Goal: Task Accomplishment & Management: Manage account settings

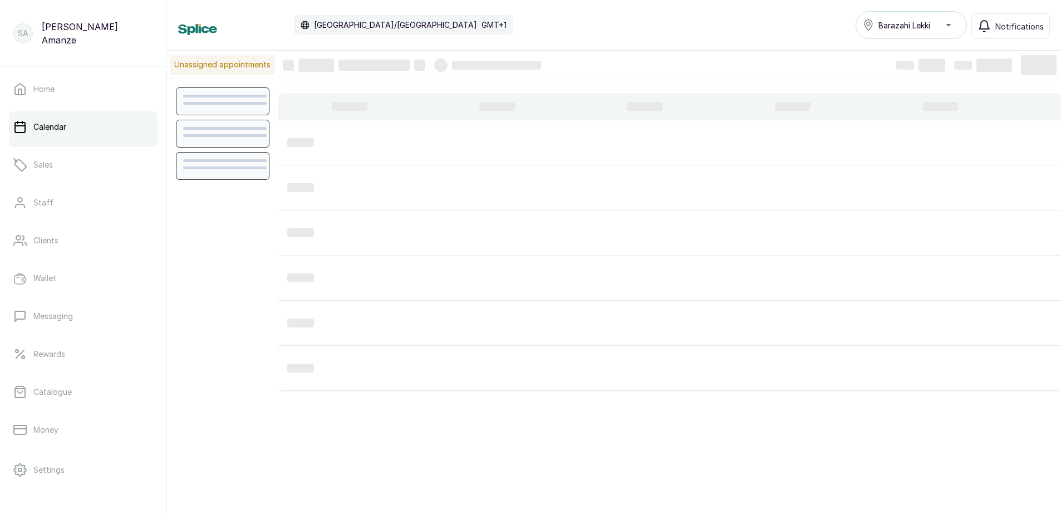
scroll to position [375, 0]
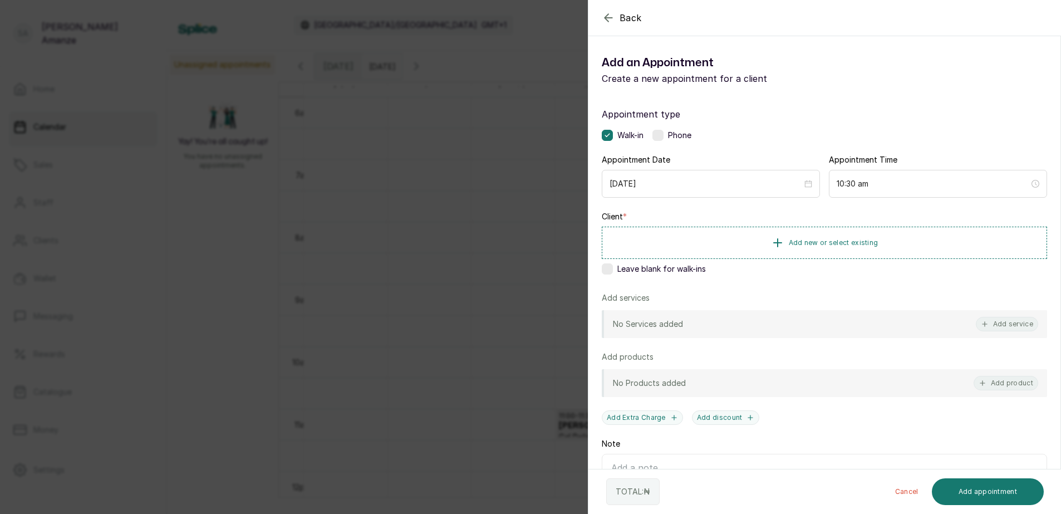
click at [531, 63] on div "Back Add Appointment Add an Appointment Create a new appointment for a client A…" at bounding box center [530, 257] width 1061 height 514
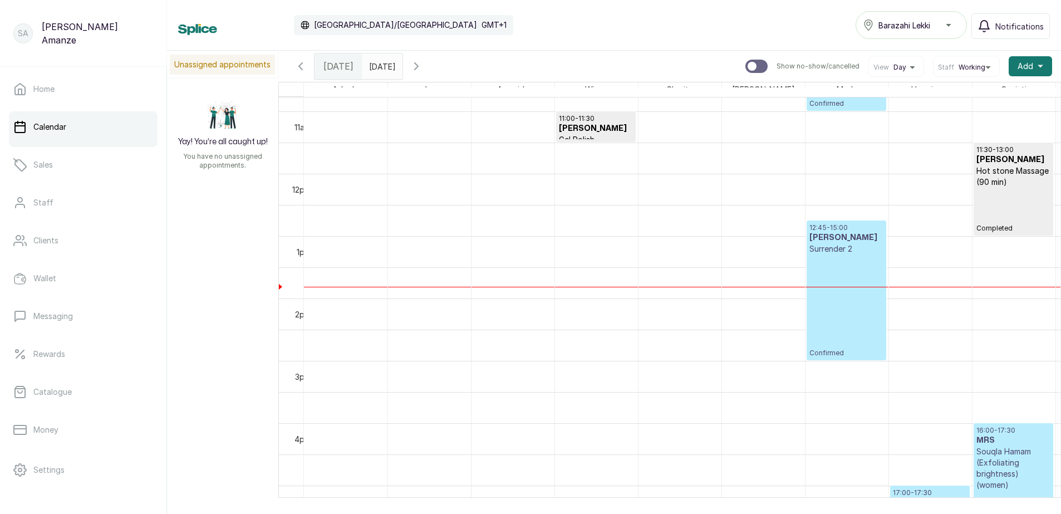
scroll to position [708, 0]
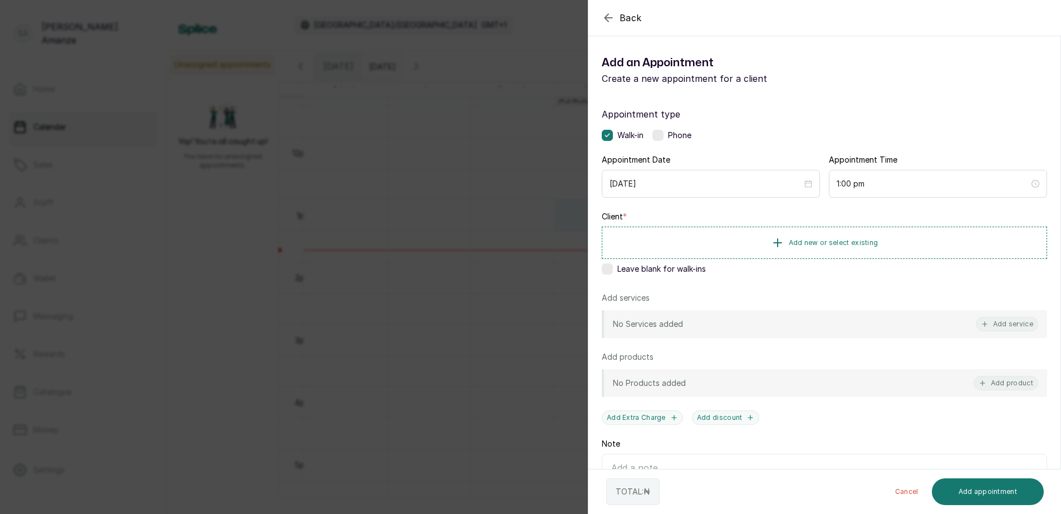
click at [609, 269] on label at bounding box center [607, 268] width 11 height 11
click at [981, 321] on button "Add service" at bounding box center [1007, 324] width 62 height 14
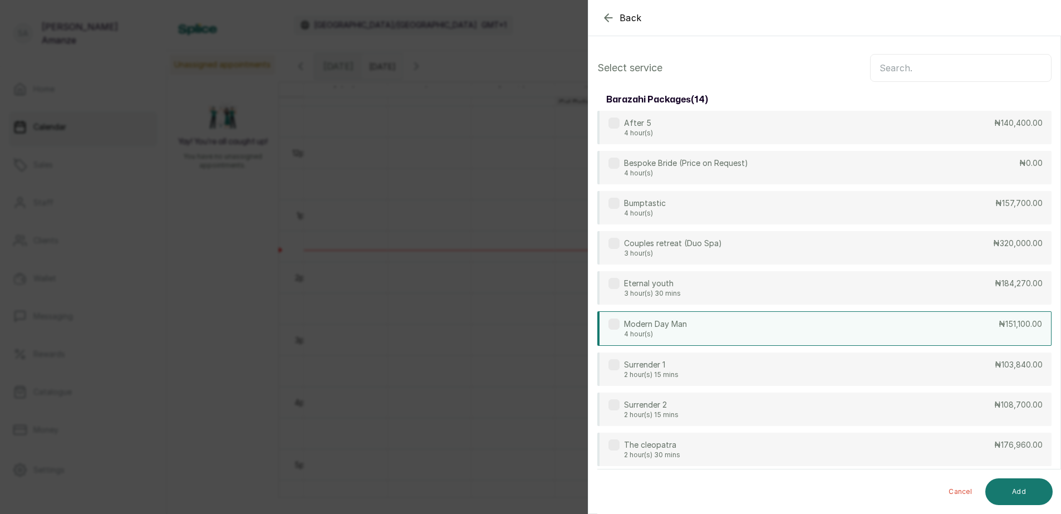
scroll to position [45, 0]
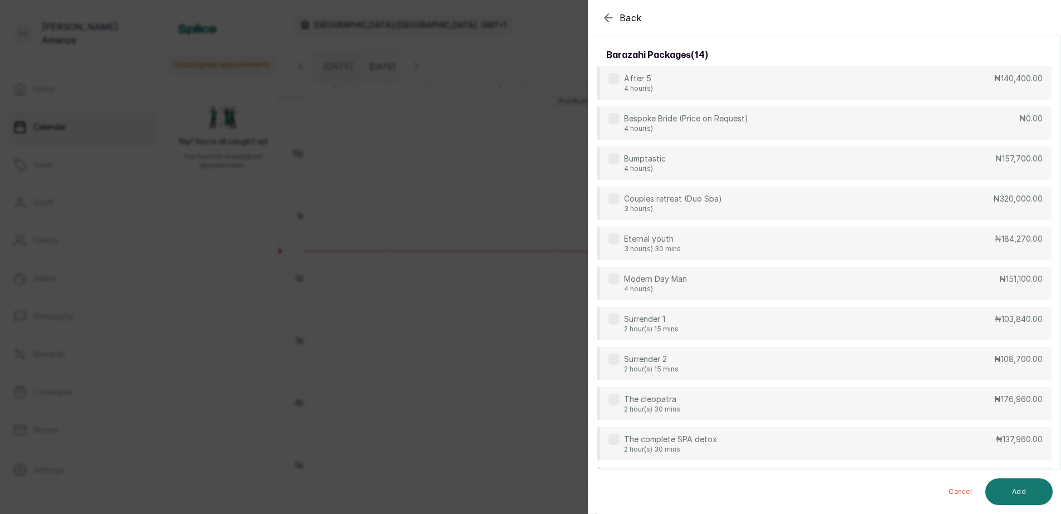
click at [607, 18] on icon "button" at bounding box center [608, 17] width 13 height 13
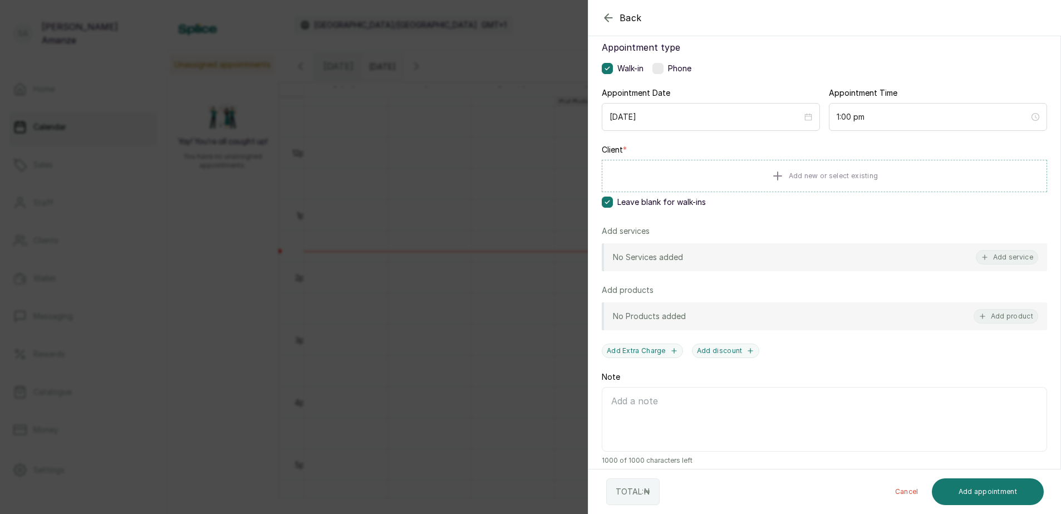
scroll to position [76, 0]
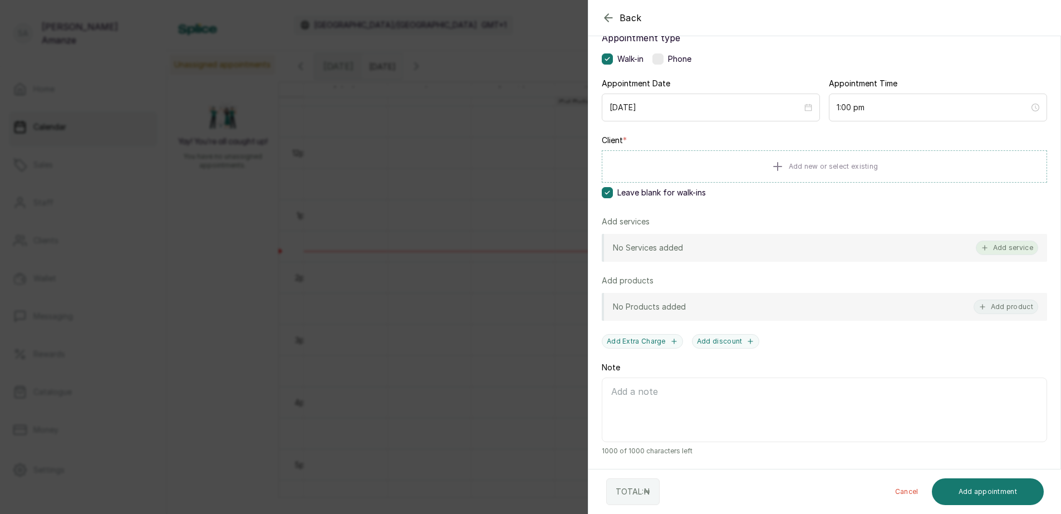
click at [998, 251] on button "Add service" at bounding box center [1007, 247] width 62 height 14
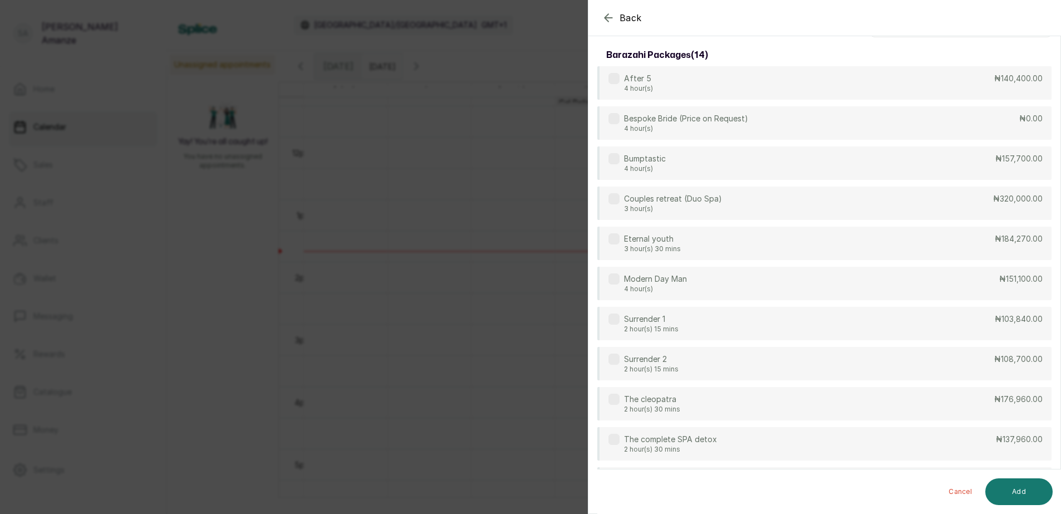
scroll to position [0, 0]
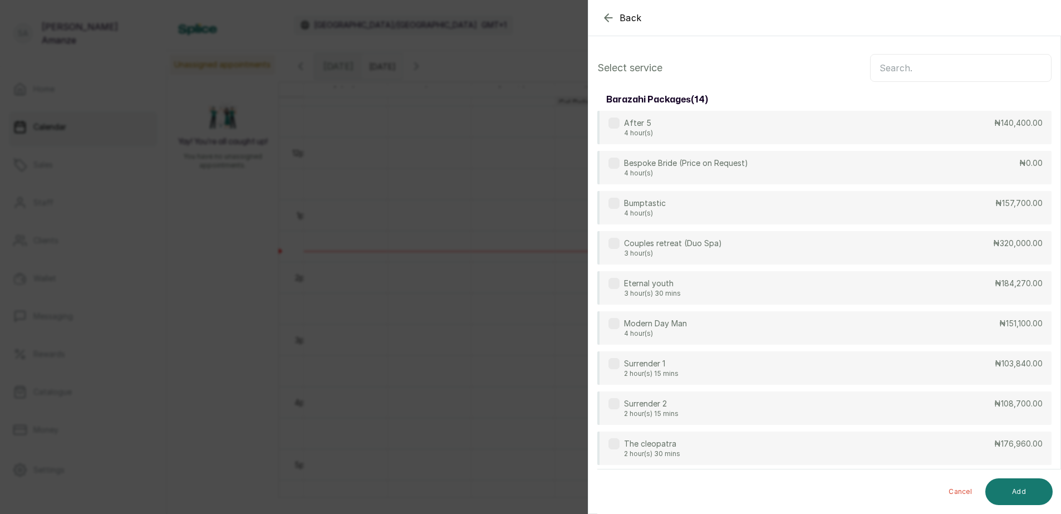
click at [896, 65] on input "text" at bounding box center [960, 68] width 181 height 28
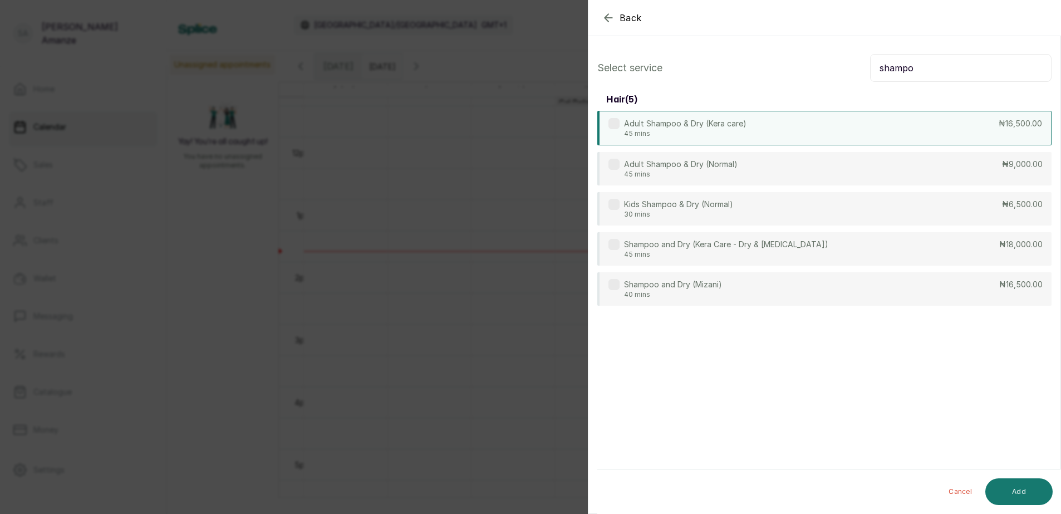
click at [1015, 129] on div "Adult Shampoo & Dry (Kera care) 45 mins ₦16,500.00" at bounding box center [824, 128] width 454 height 35
click at [948, 73] on input "shampo" at bounding box center [960, 68] width 181 height 28
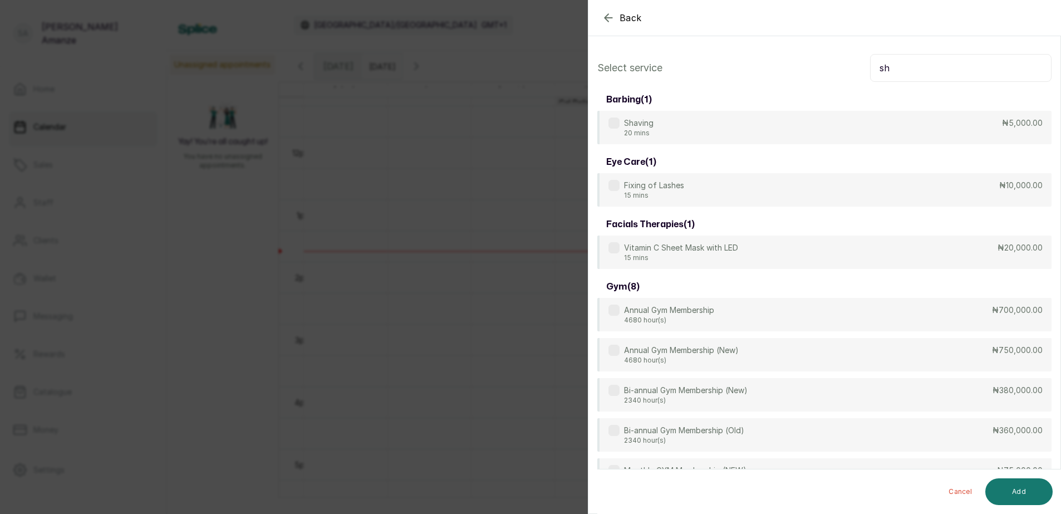
type input "s"
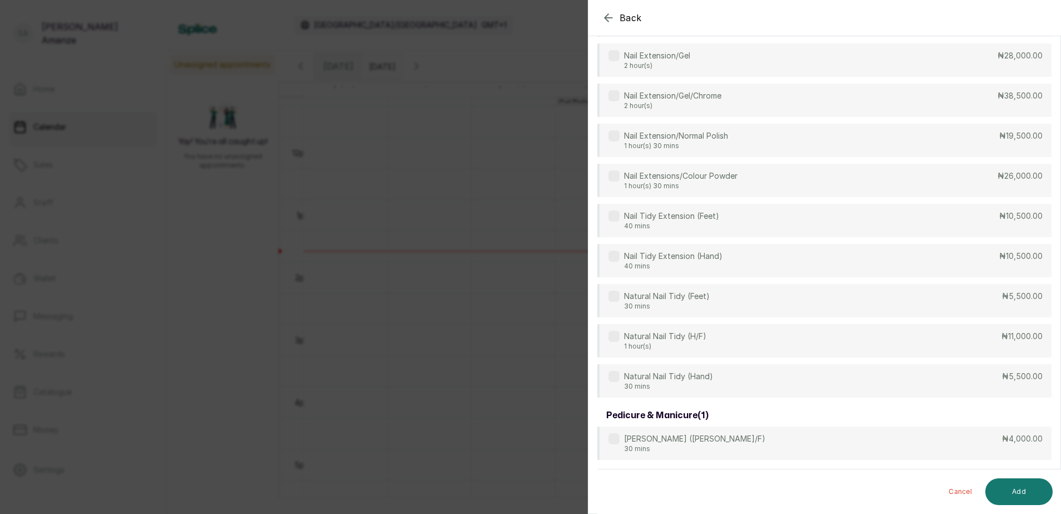
scroll to position [291, 0]
type input "nail"
click at [1002, 336] on p "₦11,000.00" at bounding box center [1021, 335] width 41 height 11
click at [1027, 491] on button "Add" at bounding box center [1018, 491] width 67 height 27
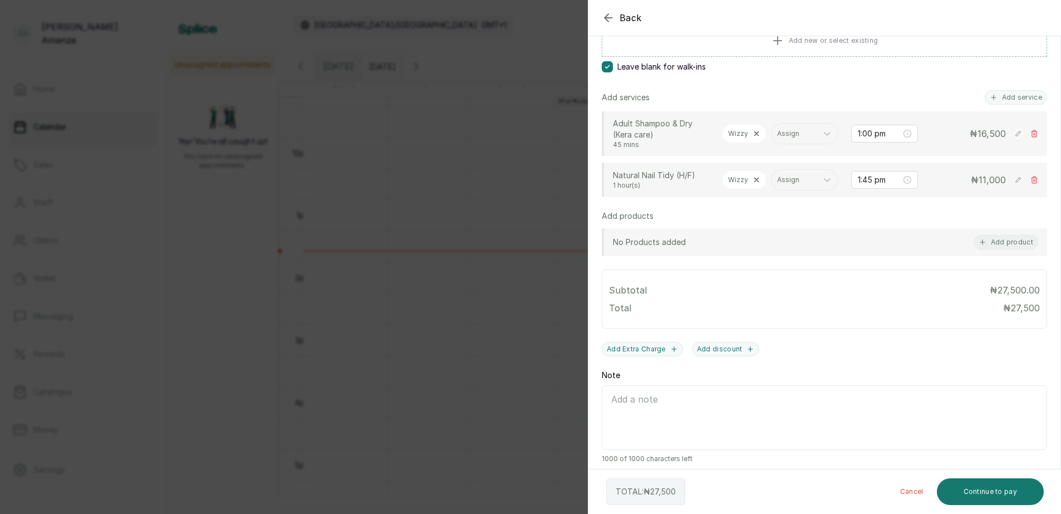
scroll to position [247, 0]
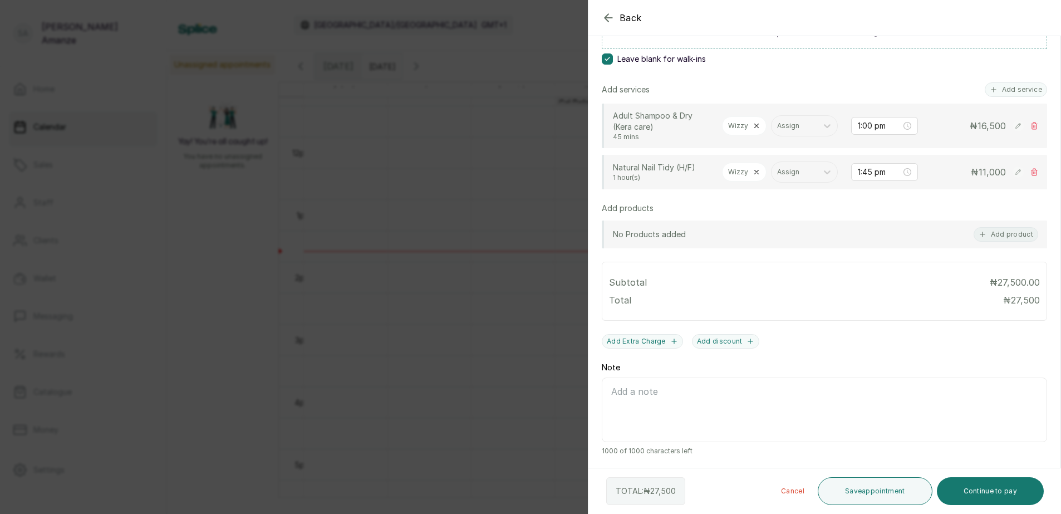
click at [756, 122] on icon at bounding box center [756, 126] width 8 height 8
click at [745, 121] on div at bounding box center [745, 126] width 35 height 10
type input "su"
click at [739, 149] on div "[PERSON_NAME] - Stylist" at bounding box center [755, 150] width 111 height 21
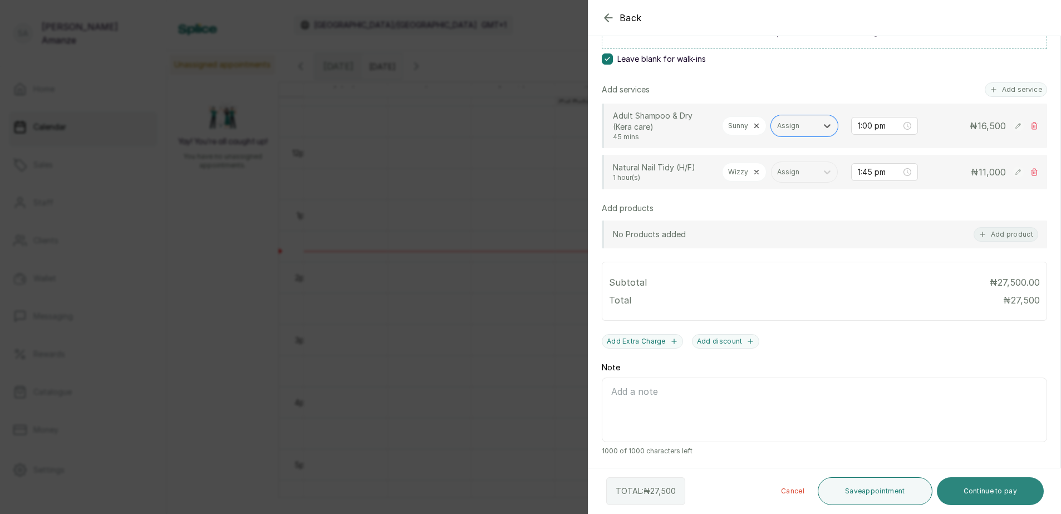
click at [988, 490] on button "Continue to pay" at bounding box center [990, 491] width 107 height 28
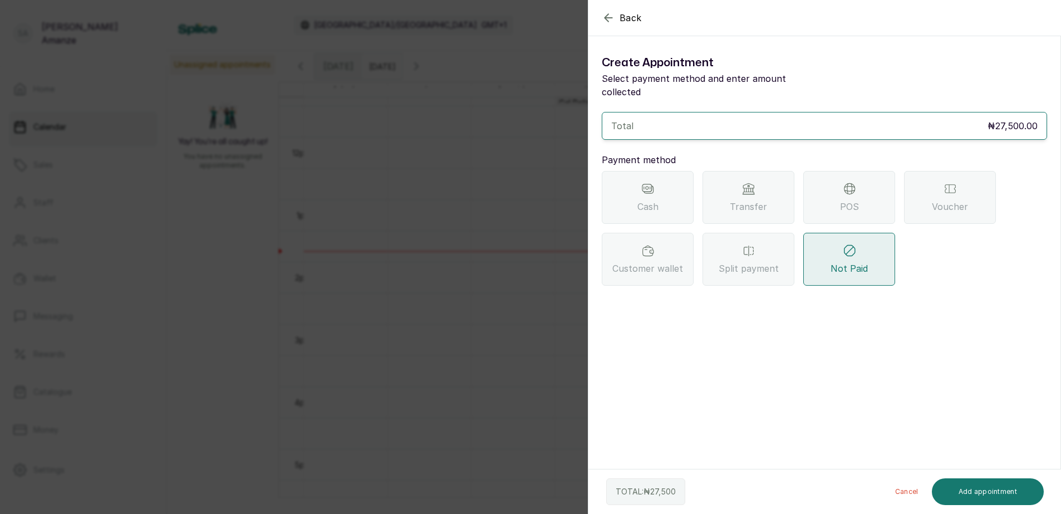
scroll to position [0, 0]
click at [821, 181] on div "POS" at bounding box center [849, 197] width 92 height 53
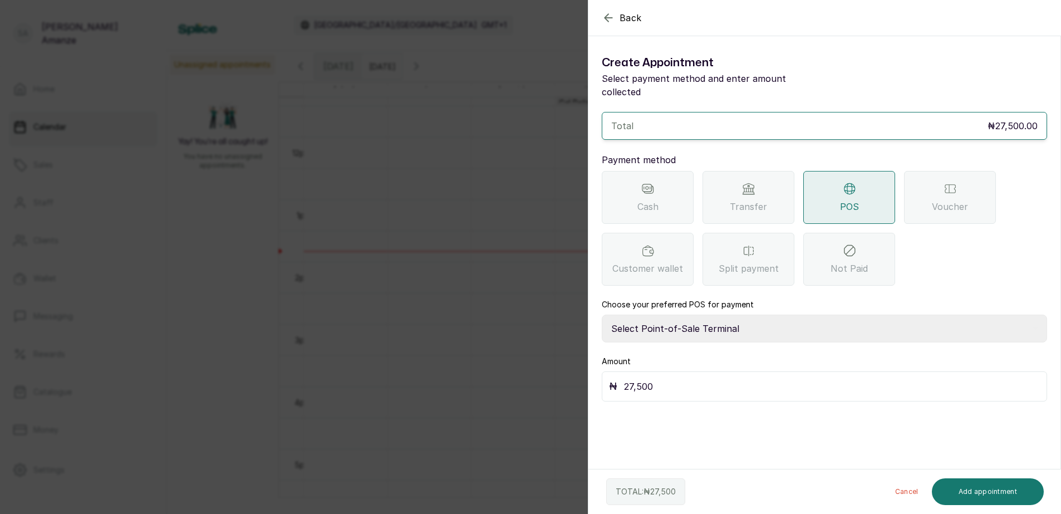
click at [682, 314] on select "Select Point-of-Sale Terminal [GEOGRAPHIC_DATA] POS Paystack-Titan Access POS A…" at bounding box center [824, 328] width 445 height 28
select select "4d1b21be-96f6-4525-8484-90dd038af117"
click at [602, 314] on select "Select Point-of-Sale Terminal [GEOGRAPHIC_DATA] POS Paystack-Titan Access POS A…" at bounding box center [824, 328] width 445 height 28
click at [994, 488] on button "Add appointment" at bounding box center [988, 491] width 112 height 27
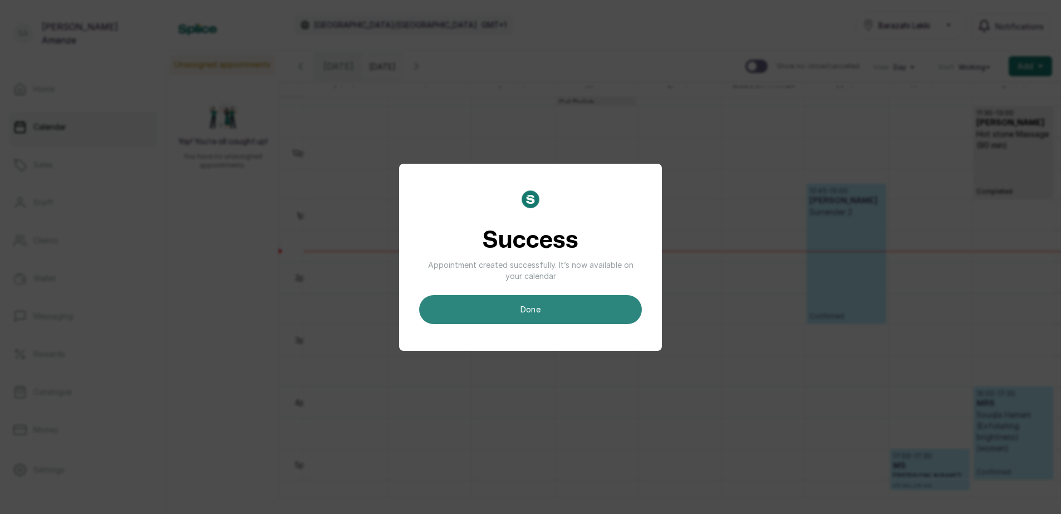
click at [538, 303] on button "done" at bounding box center [530, 309] width 223 height 29
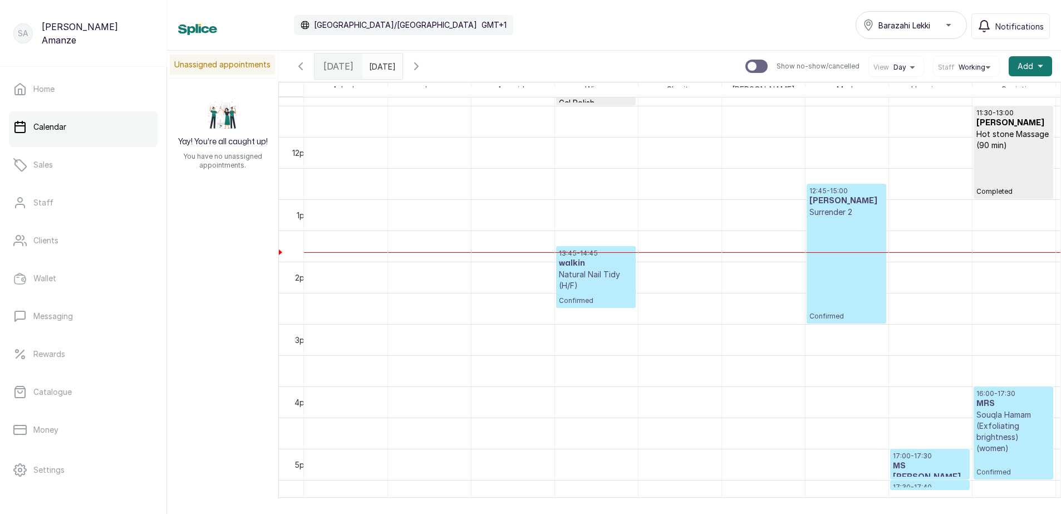
click at [603, 268] on h3 "walkin" at bounding box center [596, 263] width 74 height 11
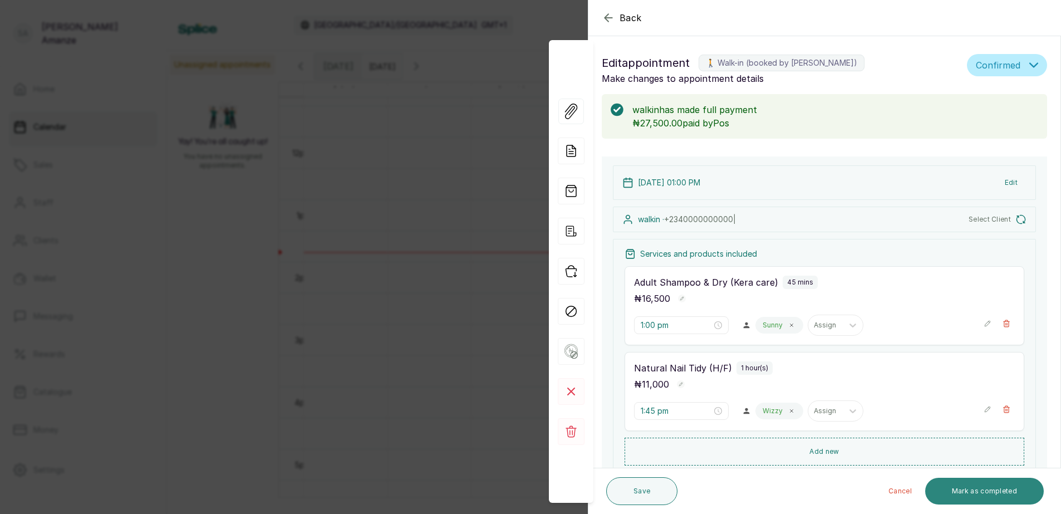
click at [975, 493] on button "Mark as completed" at bounding box center [984, 491] width 119 height 27
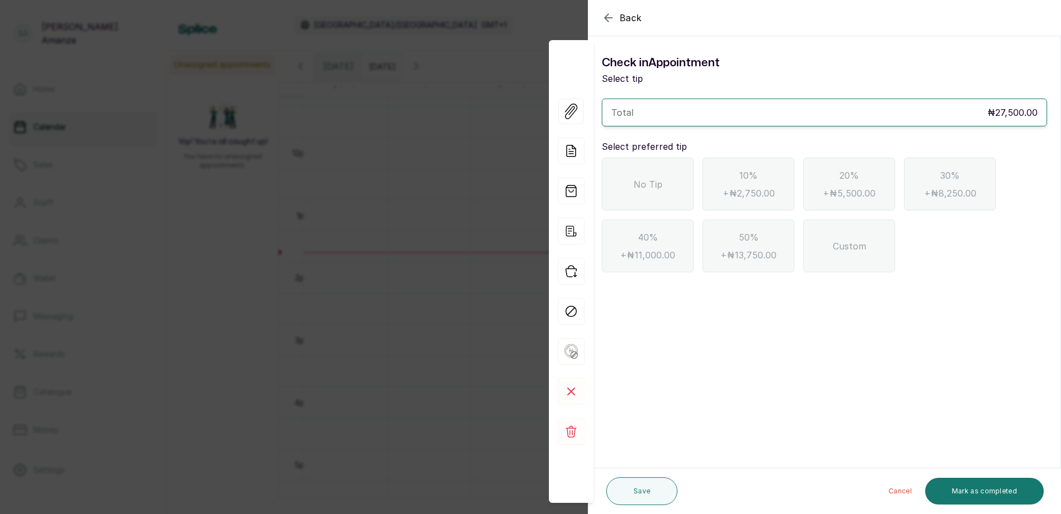
click at [657, 190] on span "No Tip" at bounding box center [647, 184] width 29 height 13
click at [972, 485] on button "Mark as completed" at bounding box center [984, 491] width 119 height 27
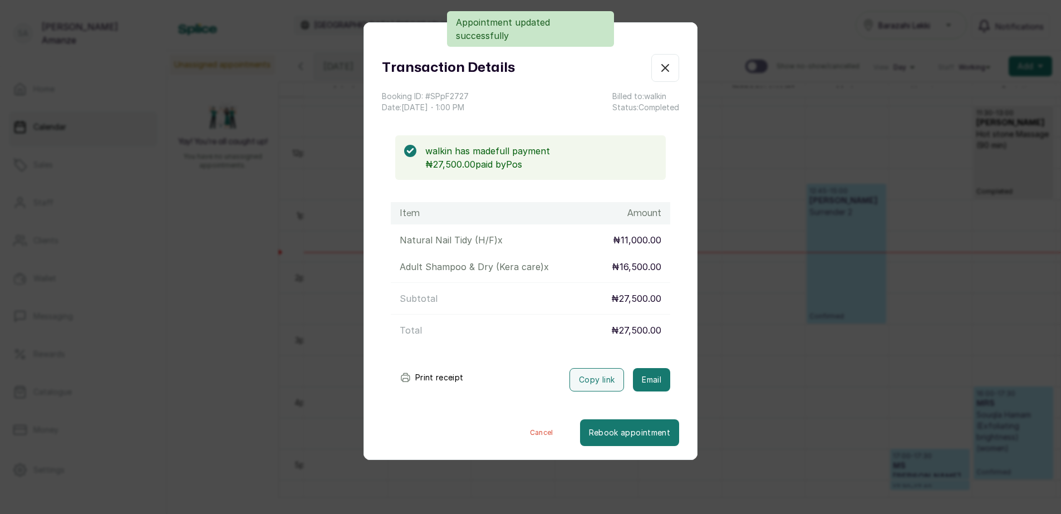
click at [442, 380] on button "Print receipt" at bounding box center [432, 377] width 82 height 22
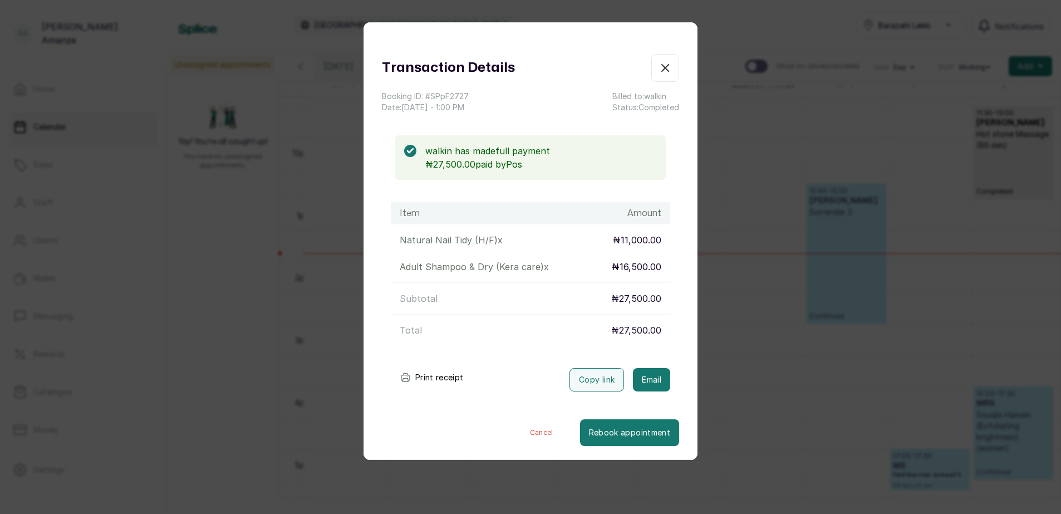
drag, startPoint x: 658, startPoint y: 68, endPoint x: 717, endPoint y: 109, distance: 71.9
click at [659, 67] on icon "button" at bounding box center [664, 67] width 13 height 13
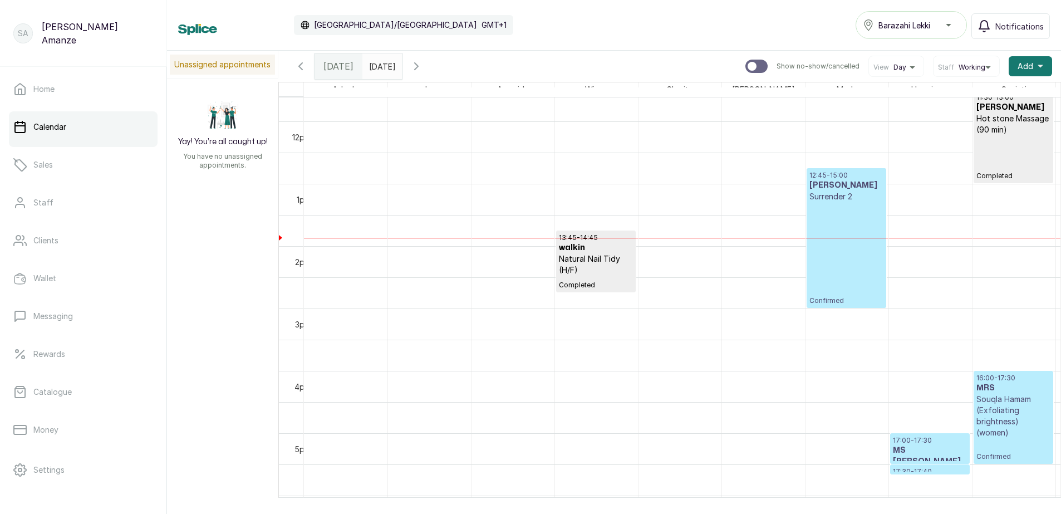
scroll to position [708, 0]
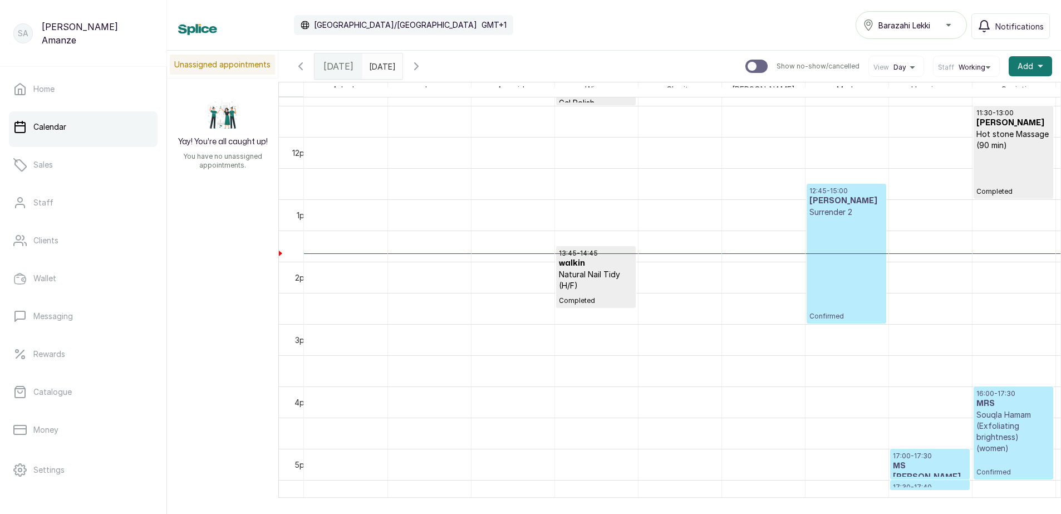
click at [1008, 170] on div "11:30 - 13:00 [PERSON_NAME] Hot [PERSON_NAME] Massage (90 min) Completed" at bounding box center [1013, 152] width 74 height 87
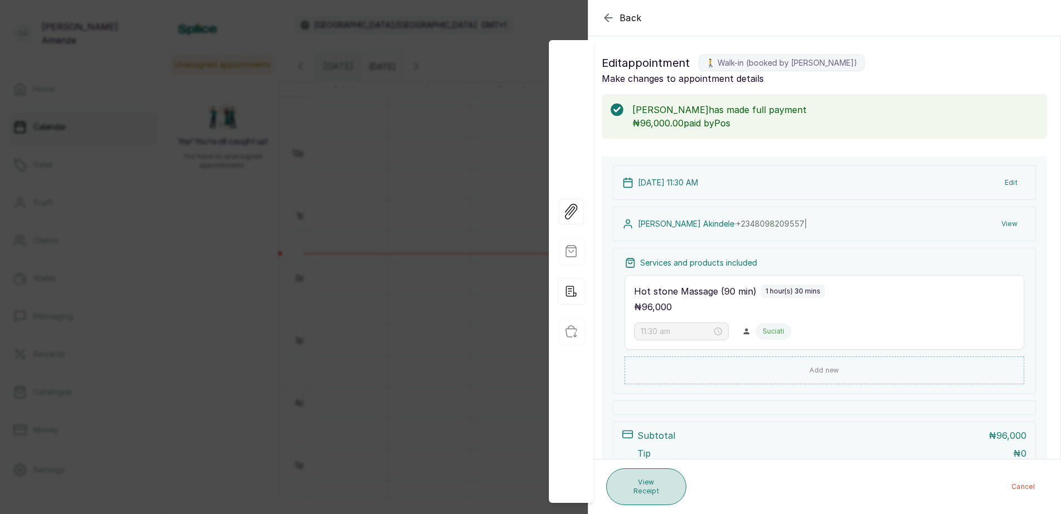
click at [652, 484] on button "View Receipt" at bounding box center [646, 486] width 80 height 37
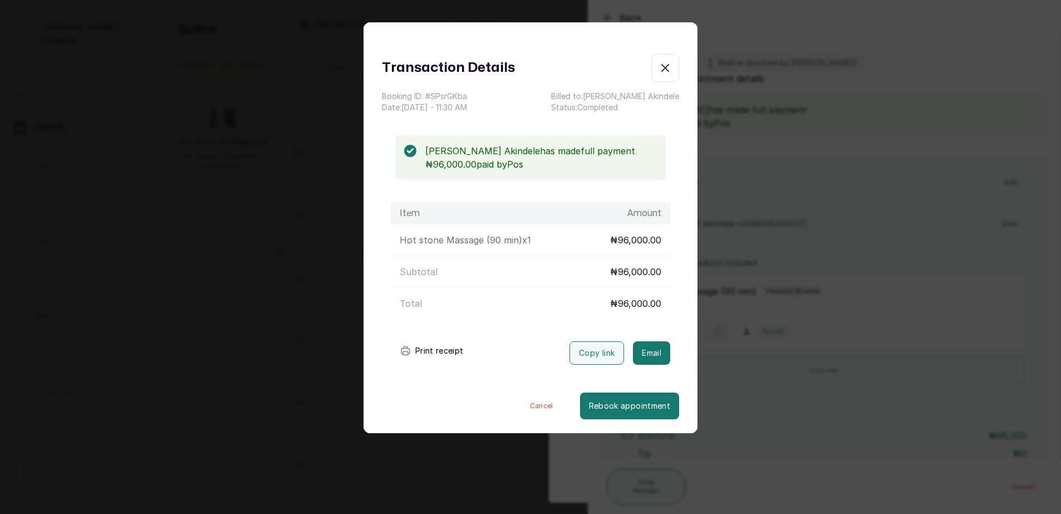
drag, startPoint x: 431, startPoint y: 351, endPoint x: 494, endPoint y: 356, distance: 62.5
click at [433, 351] on button "Print receipt" at bounding box center [432, 350] width 82 height 22
click at [658, 72] on icon "button" at bounding box center [664, 67] width 13 height 13
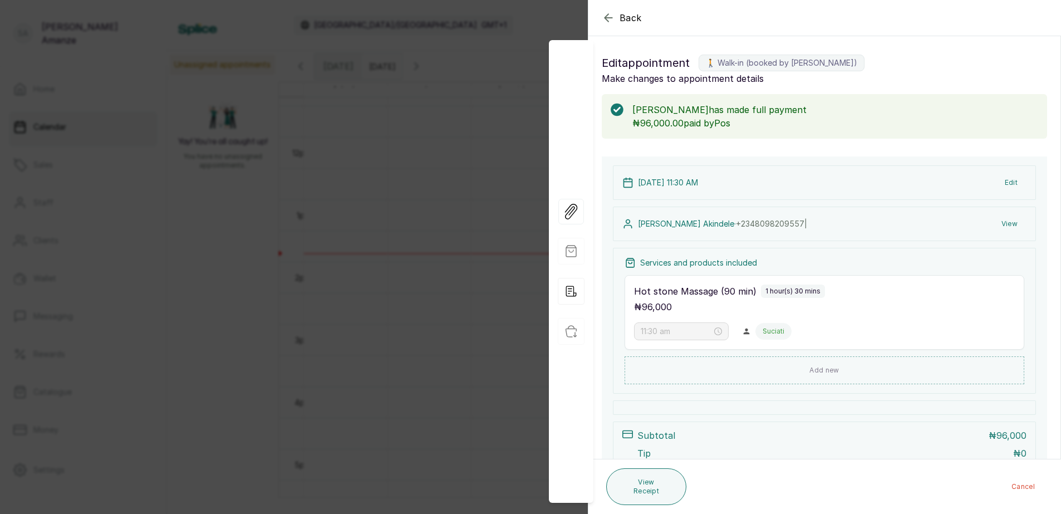
click at [608, 14] on icon "button" at bounding box center [607, 17] width 7 height 7
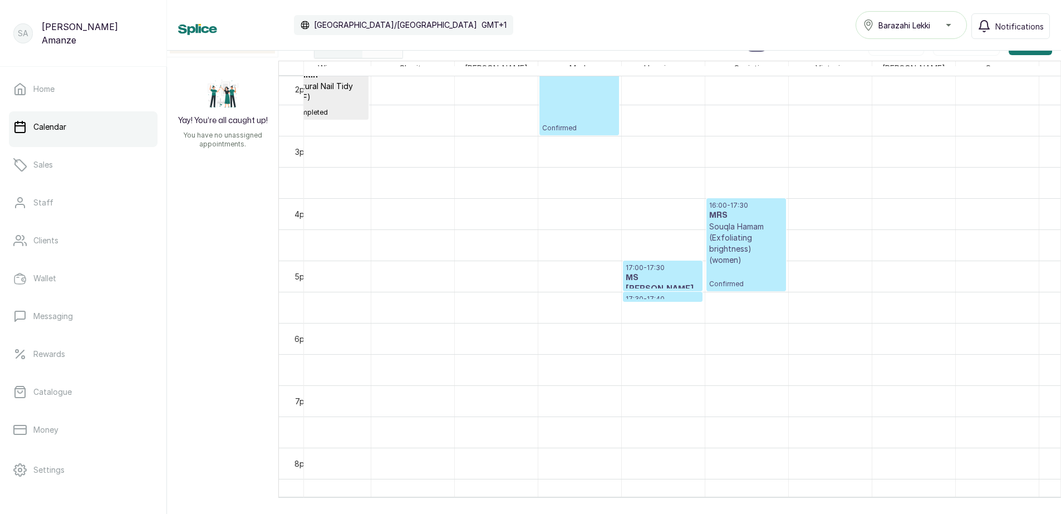
scroll to position [0, 283]
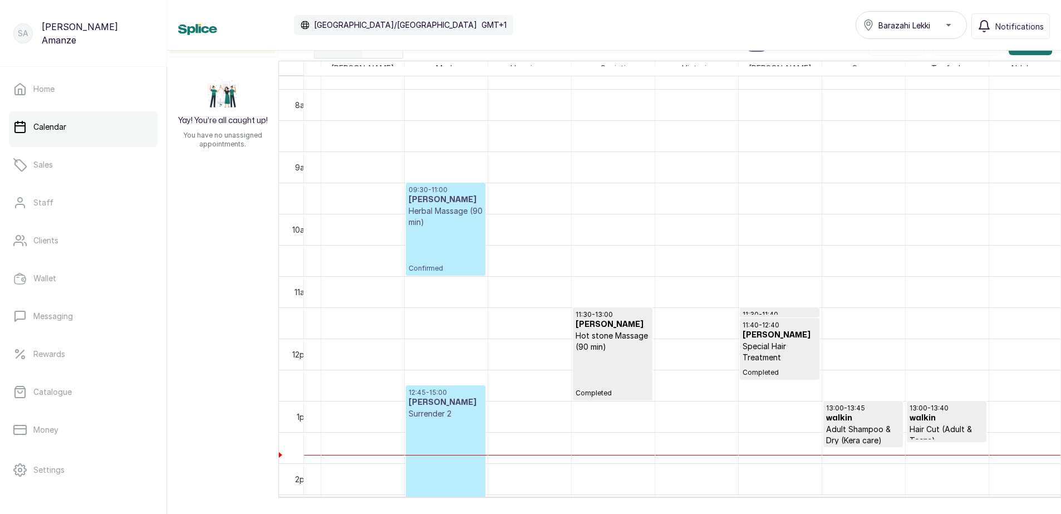
click at [788, 350] on p "Special Hair Treatment" at bounding box center [779, 352] width 74 height 22
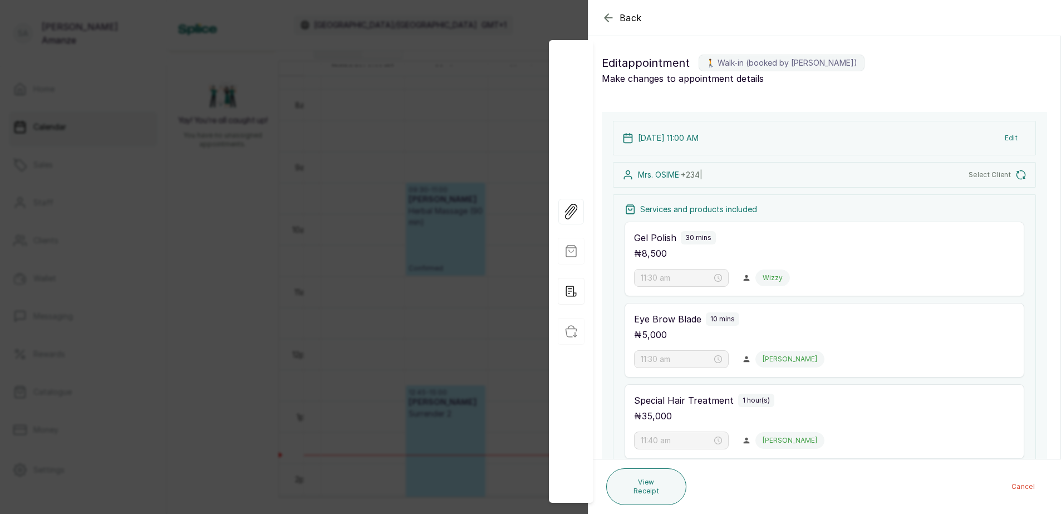
type input "11:00 am"
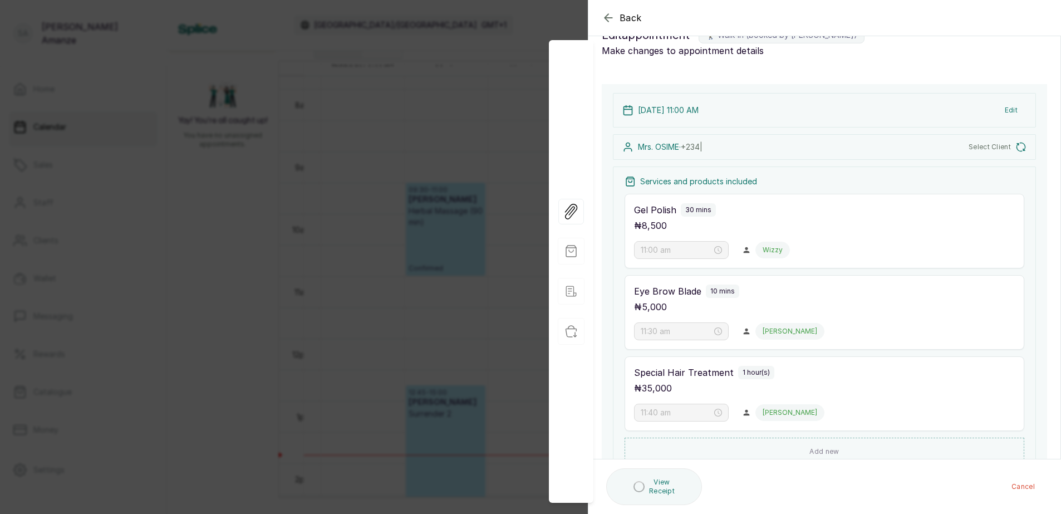
click at [660, 490] on button "View Receipt" at bounding box center [654, 486] width 96 height 37
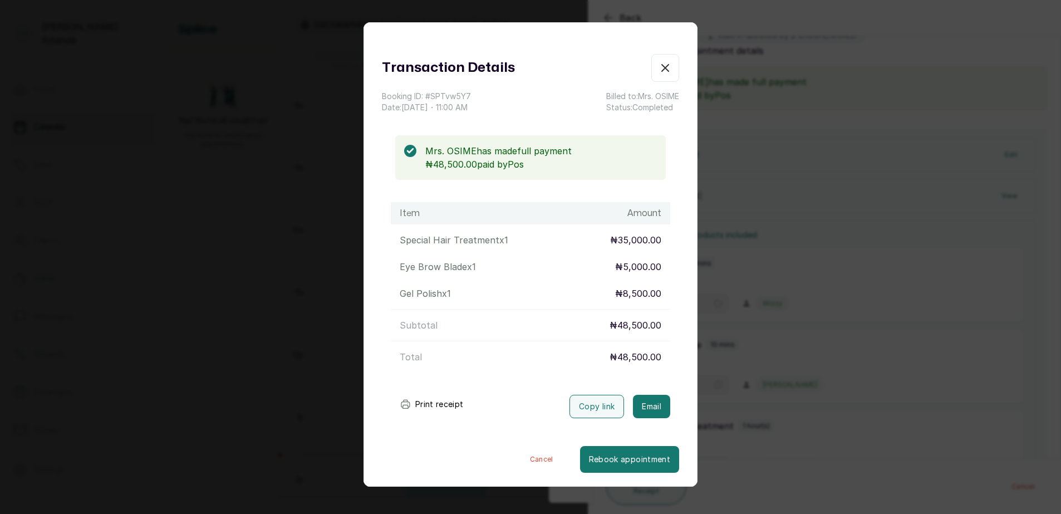
click at [443, 403] on button "Print receipt" at bounding box center [432, 404] width 82 height 22
click at [662, 65] on icon "button" at bounding box center [665, 68] width 7 height 7
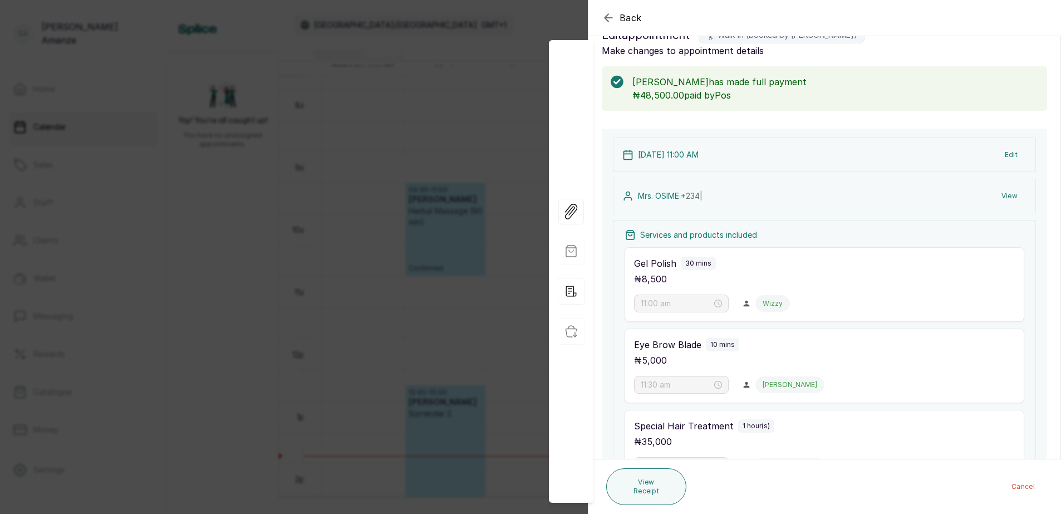
click at [611, 16] on icon "button" at bounding box center [608, 17] width 13 height 13
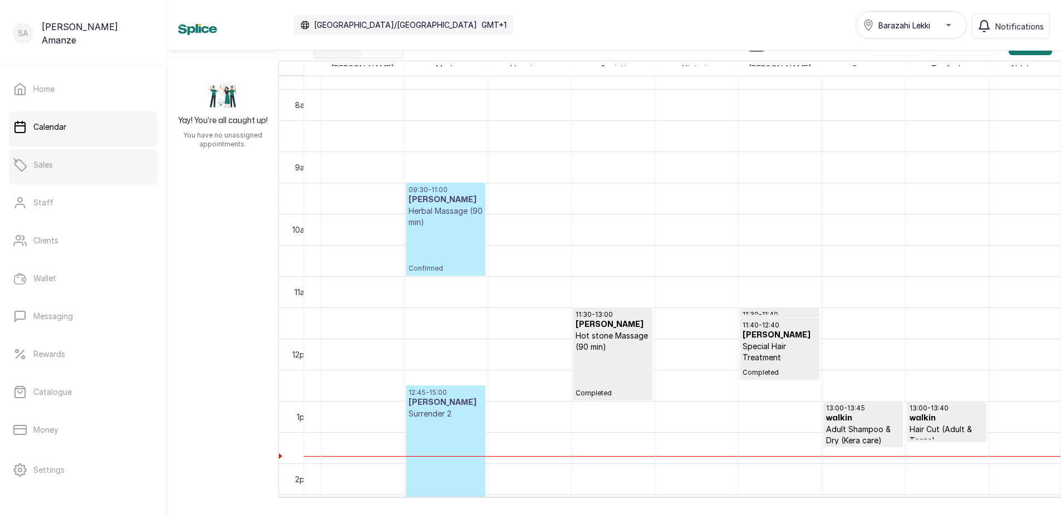
click at [73, 165] on link "Sales" at bounding box center [83, 164] width 149 height 31
